Goal: Book appointment/travel/reservation

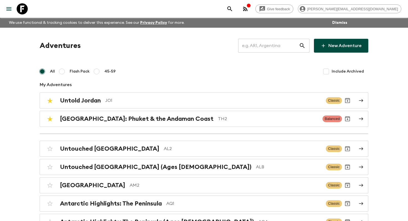
scroll to position [551, 0]
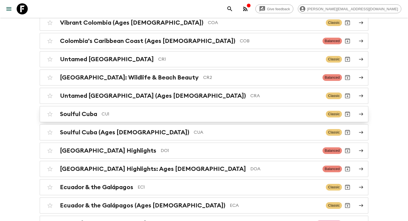
click at [186, 111] on p "CU1" at bounding box center [212, 114] width 220 height 7
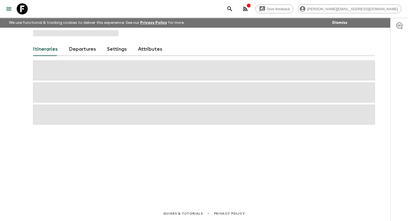
click at [186, 110] on span at bounding box center [204, 115] width 342 height 20
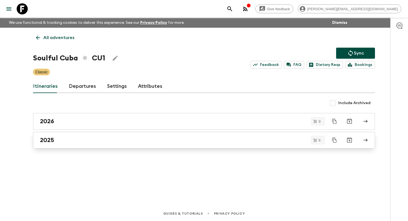
click at [120, 140] on div "2025" at bounding box center [198, 140] width 317 height 7
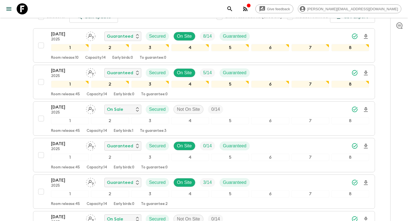
scroll to position [56, 0]
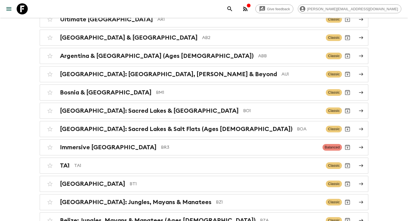
scroll to position [514, 0]
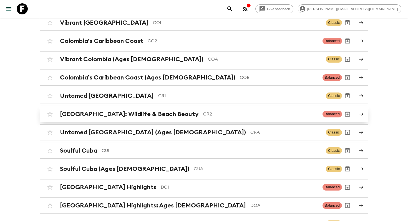
click at [203, 111] on p "CR2" at bounding box center [260, 114] width 115 height 7
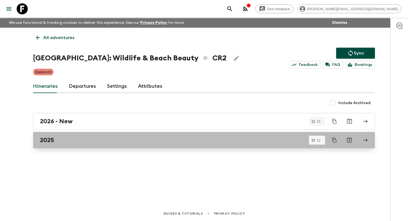
click at [80, 142] on div "2025" at bounding box center [198, 140] width 317 height 7
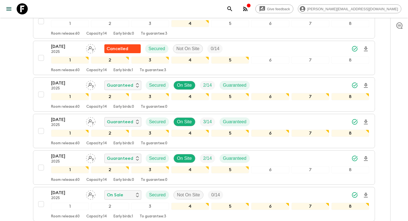
scroll to position [176, 0]
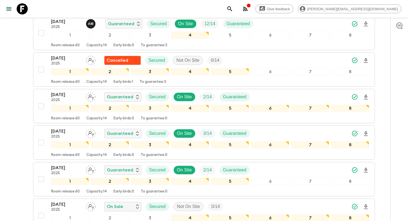
click at [3, 119] on div "Give feedback helena.b@flashpack.com We use functional & tracking cookies to de…" at bounding box center [204, 127] width 408 height 606
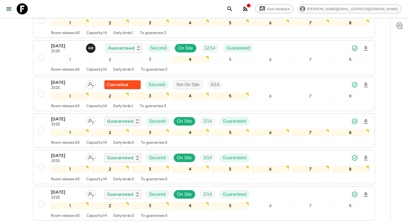
scroll to position [0, 0]
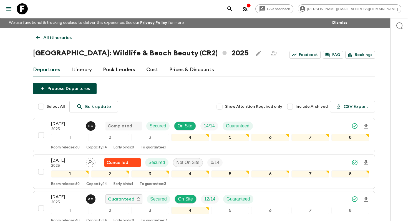
click at [22, 6] on icon at bounding box center [22, 8] width 11 height 11
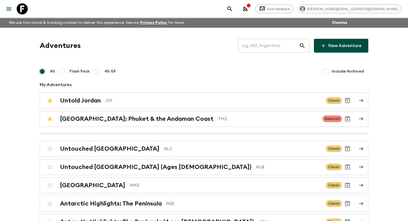
scroll to position [716, 0]
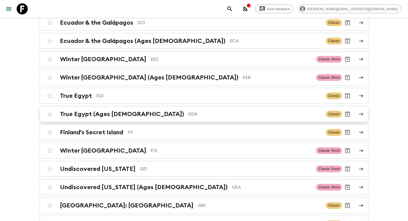
click at [65, 111] on h2 "True Egypt (Ages [DEMOGRAPHIC_DATA])" at bounding box center [122, 114] width 124 height 7
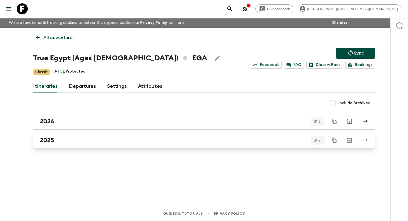
click at [65, 137] on div "2025" at bounding box center [198, 140] width 317 height 7
